Goal: Browse casually

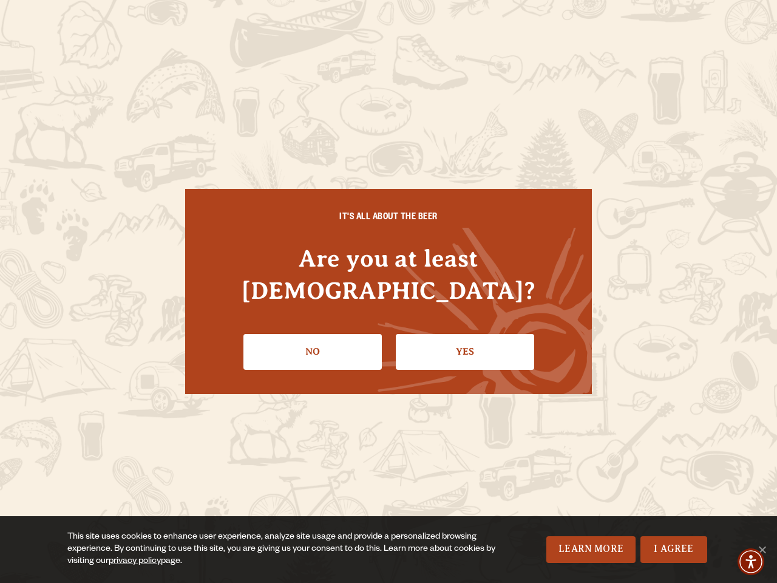
click at [389, 292] on div "IT'S ALL ABOUT THE BEER Are you at least [DEMOGRAPHIC_DATA]? No Yes" at bounding box center [388, 291] width 407 height 205
click at [751, 562] on img "Accessibility Menu" at bounding box center [751, 562] width 27 height 27
